Goal: Task Accomplishment & Management: Use online tool/utility

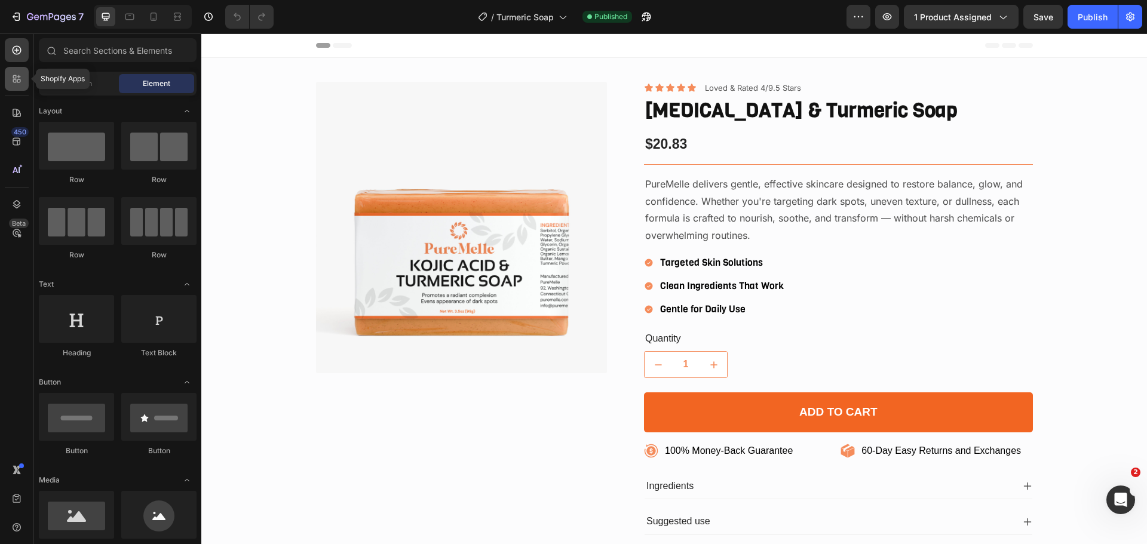
click at [19, 85] on div at bounding box center [17, 79] width 24 height 24
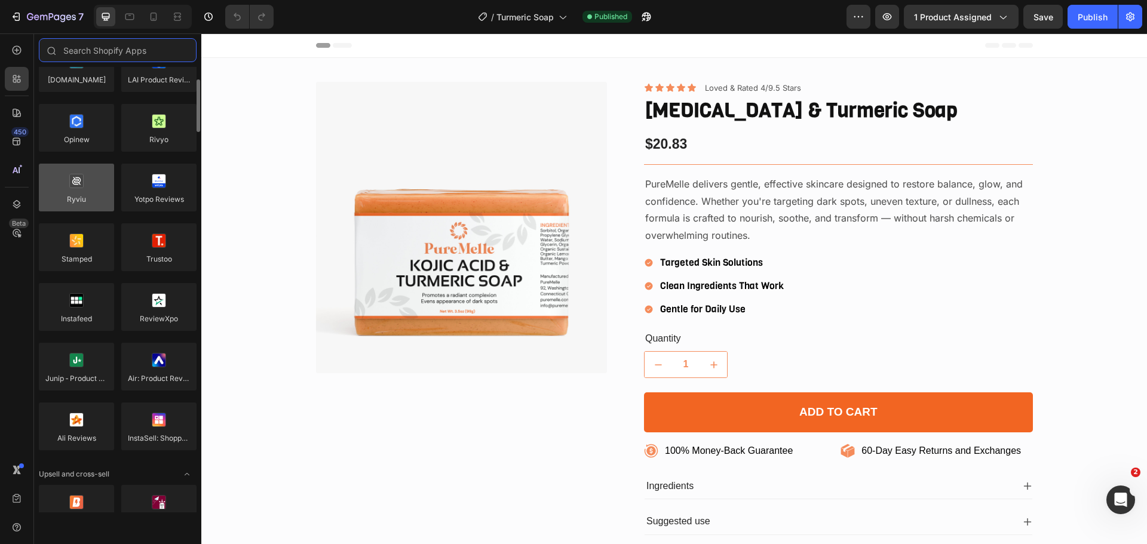
scroll to position [112, 0]
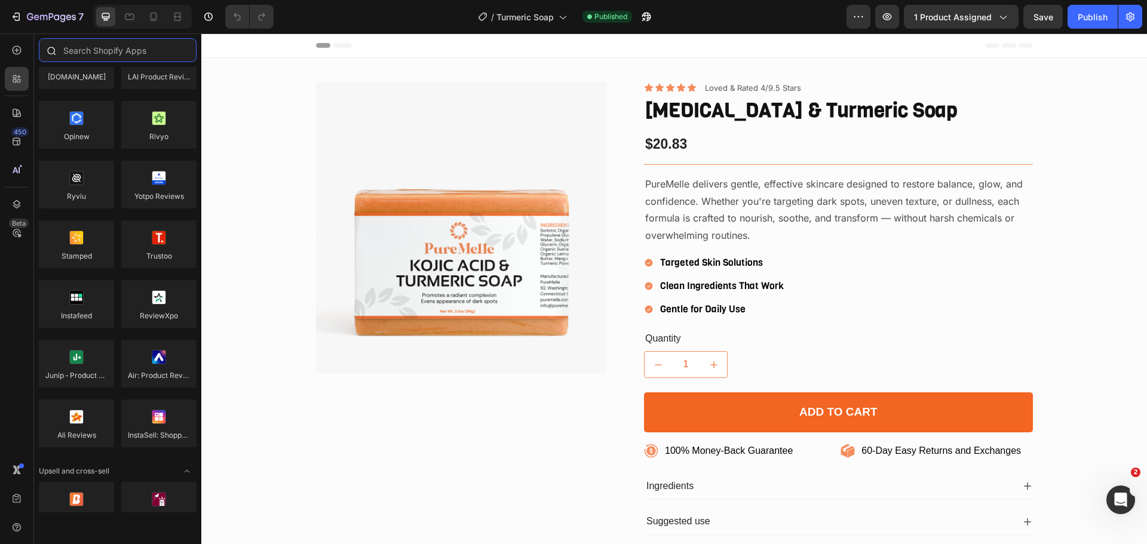
click at [91, 47] on input "text" at bounding box center [118, 50] width 158 height 24
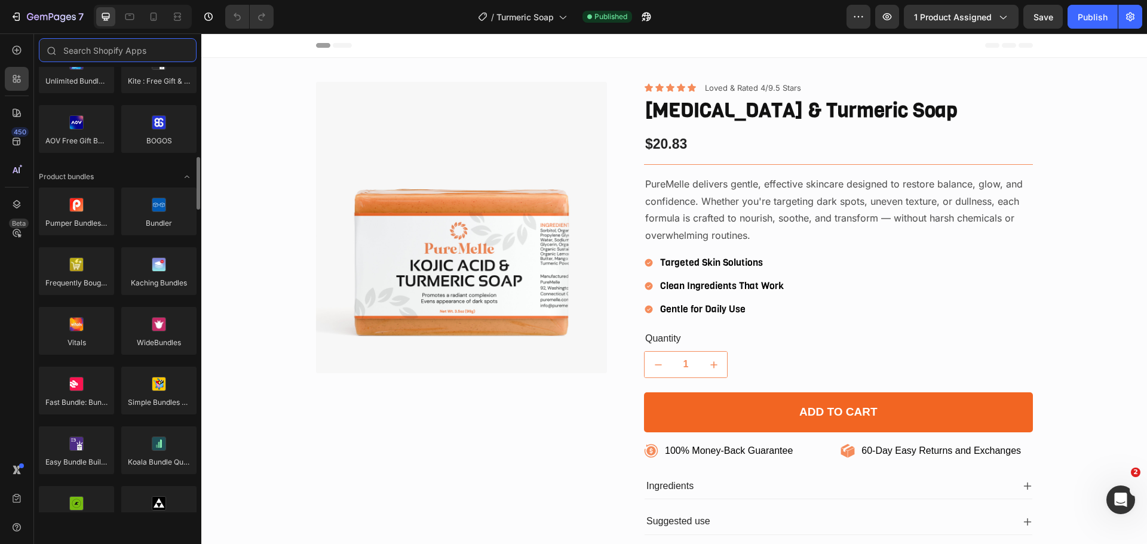
scroll to position [785, 0]
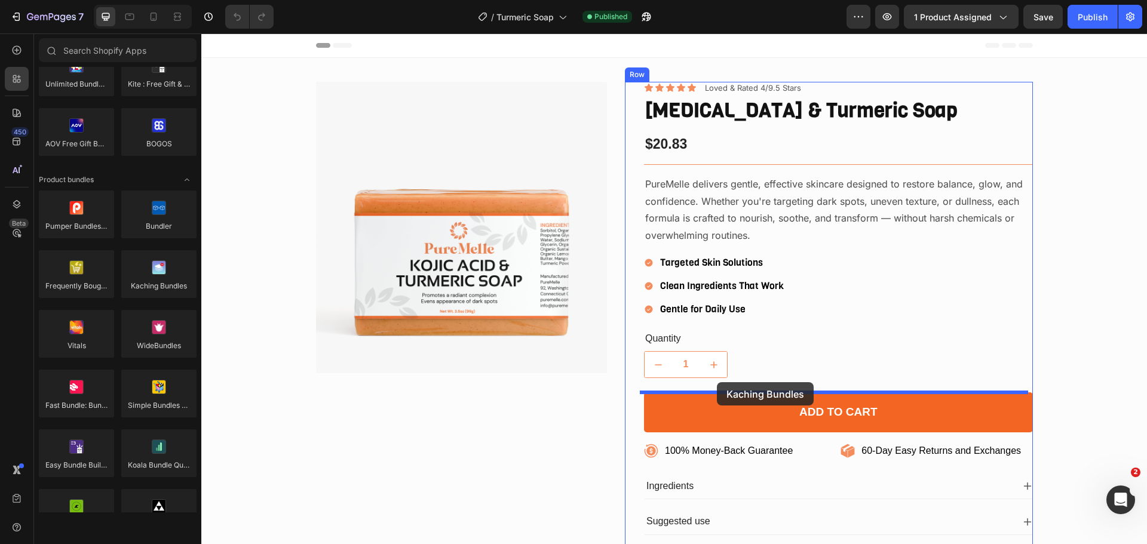
drag, startPoint x: 363, startPoint y: 311, endPoint x: 717, endPoint y: 382, distance: 361.0
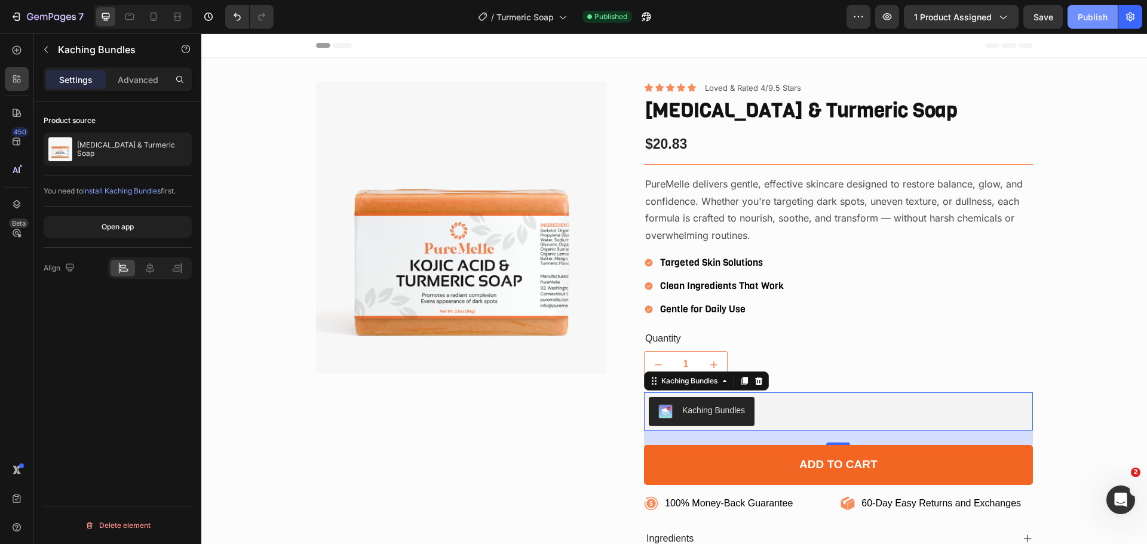
click at [1092, 13] on div "Publish" at bounding box center [1093, 17] width 30 height 13
click at [742, 358] on div "1" at bounding box center [838, 364] width 389 height 27
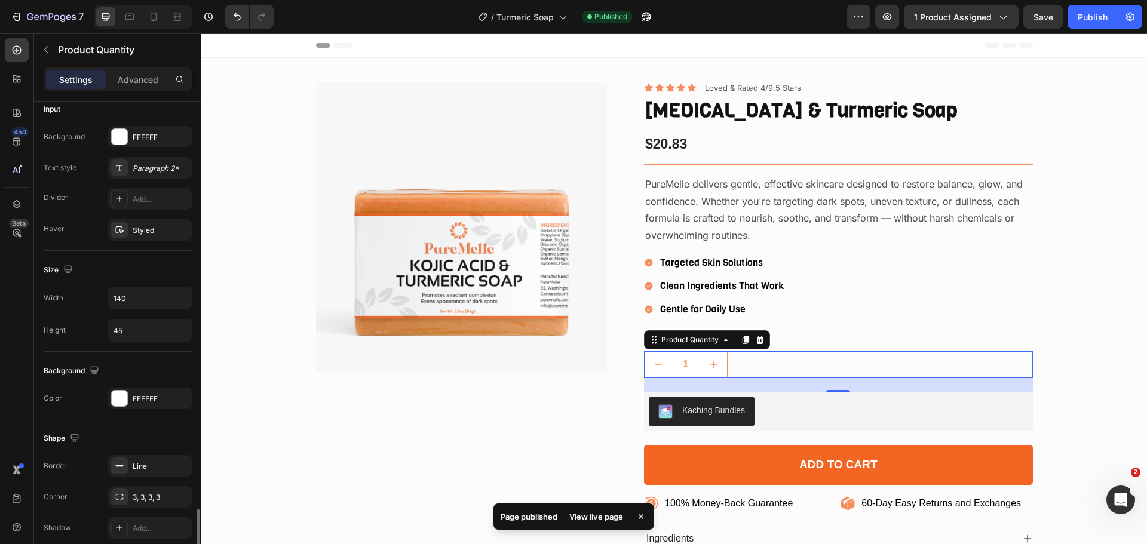
scroll to position [508, 0]
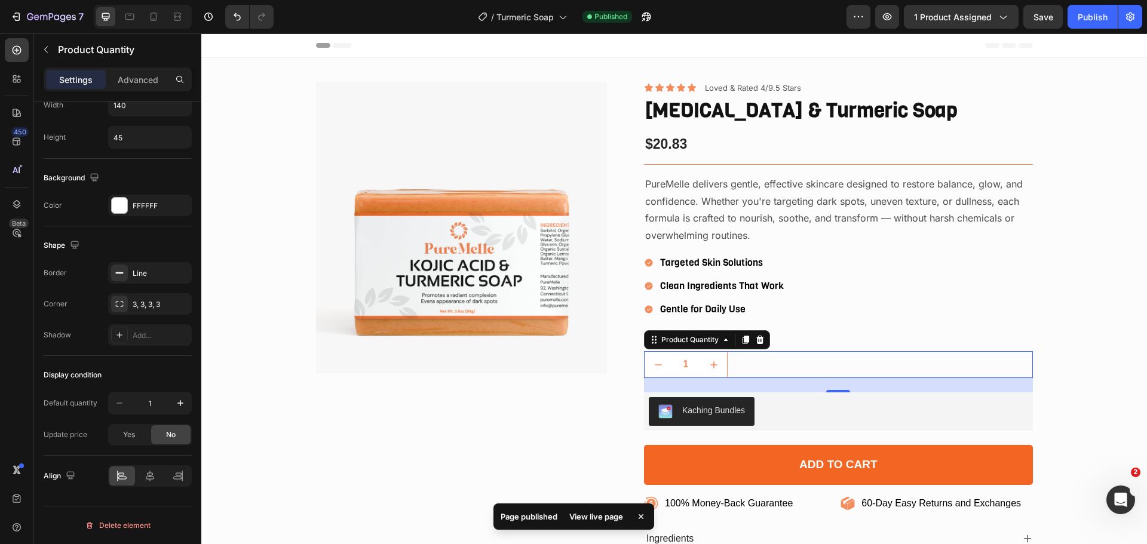
click at [757, 338] on icon at bounding box center [761, 340] width 8 height 8
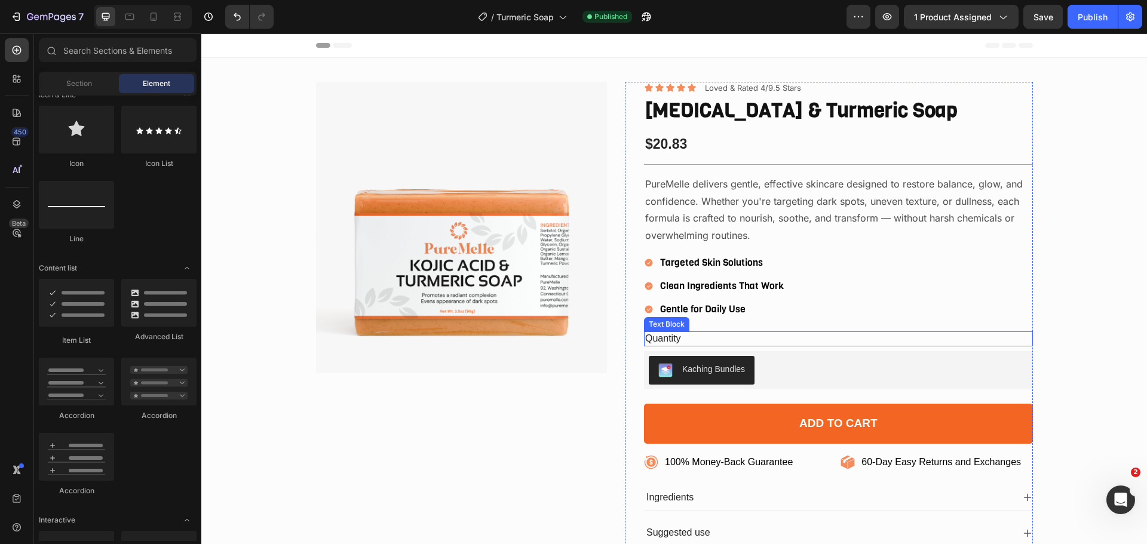
click at [676, 333] on div "Quantity" at bounding box center [838, 339] width 389 height 15
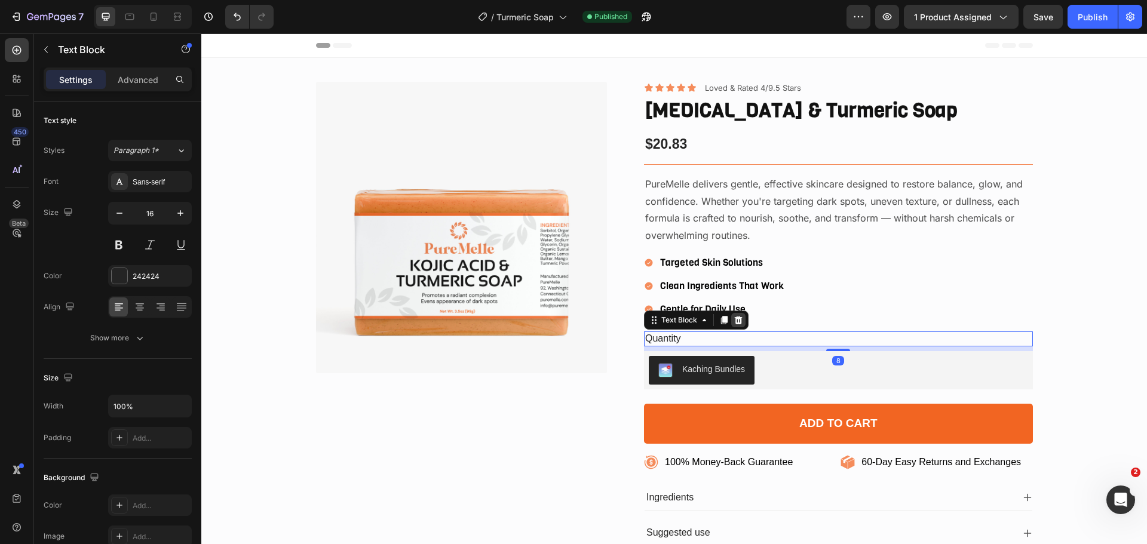
click at [735, 322] on icon at bounding box center [739, 320] width 8 height 8
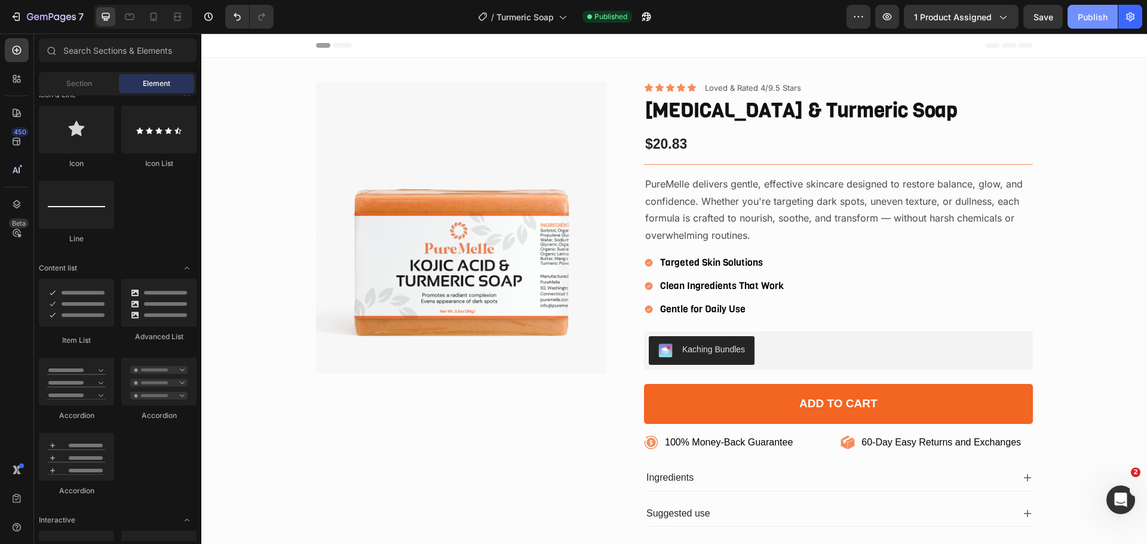
click at [1094, 14] on div "Publish" at bounding box center [1093, 17] width 30 height 13
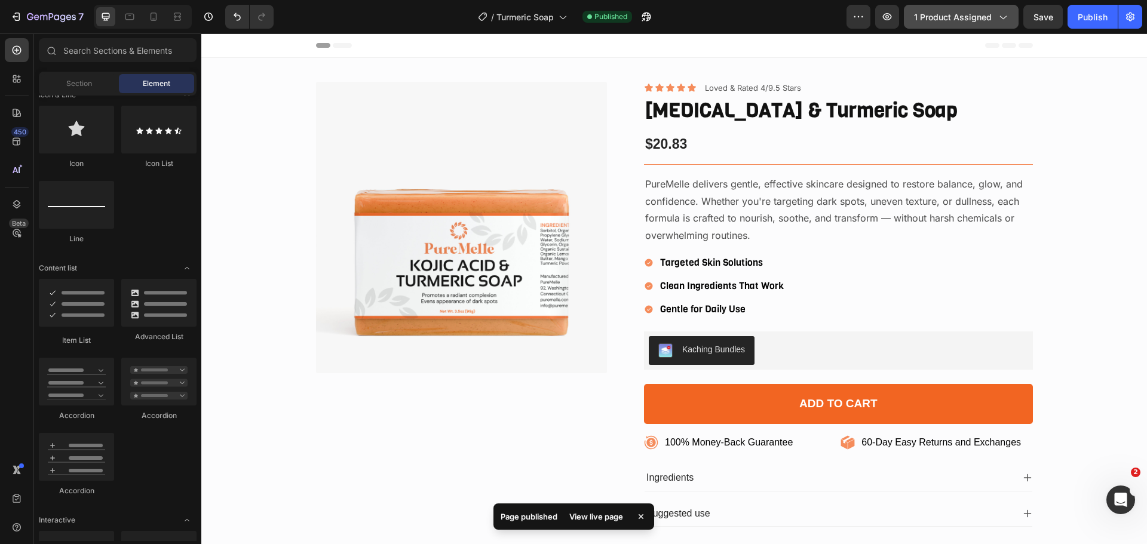
click at [941, 14] on span "1 product assigned" at bounding box center [953, 17] width 78 height 13
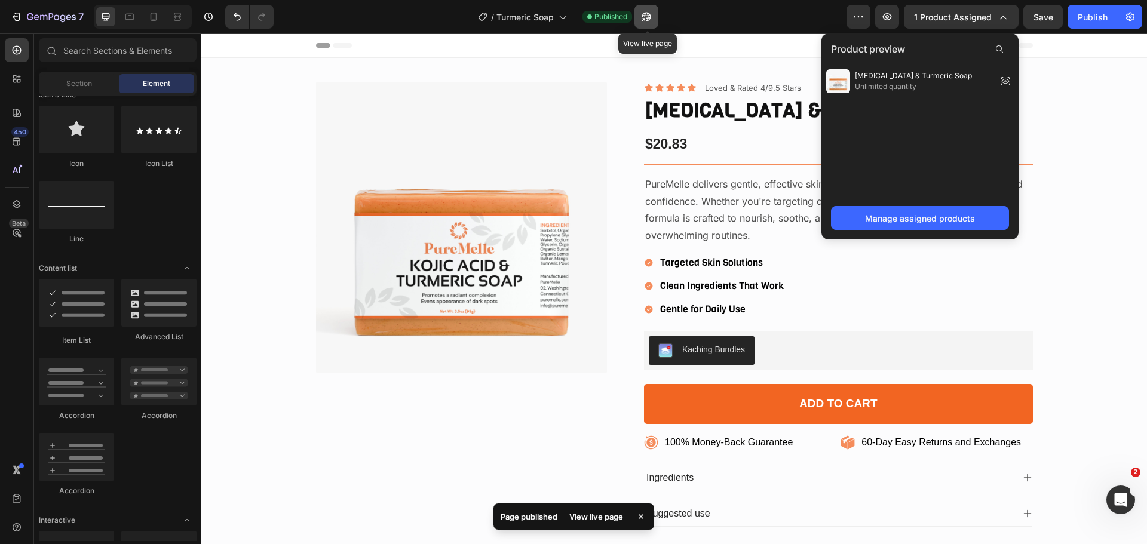
click at [647, 13] on icon "button" at bounding box center [646, 17] width 9 height 9
